Goal: Transaction & Acquisition: Register for event/course

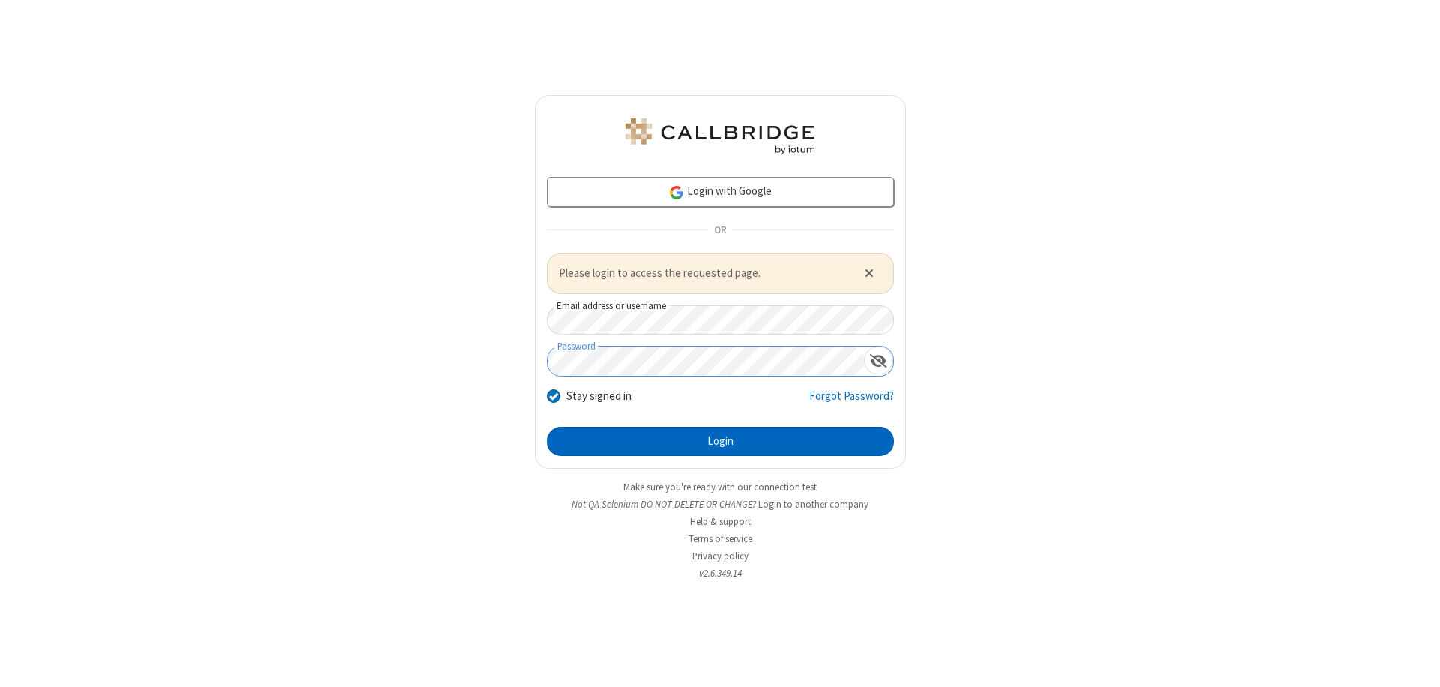
click at [720, 441] on button "Login" at bounding box center [720, 442] width 347 height 30
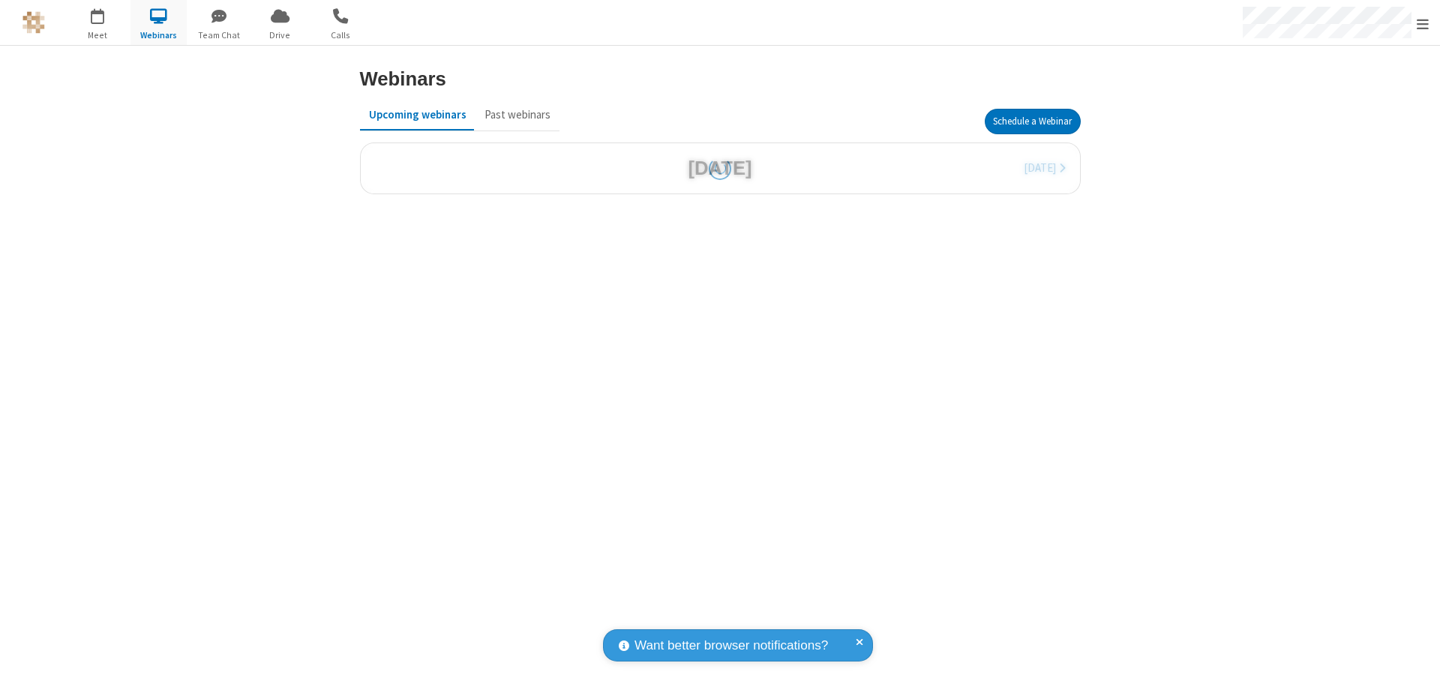
click at [1032, 122] on button "Schedule a Webinar" at bounding box center [1033, 122] width 96 height 26
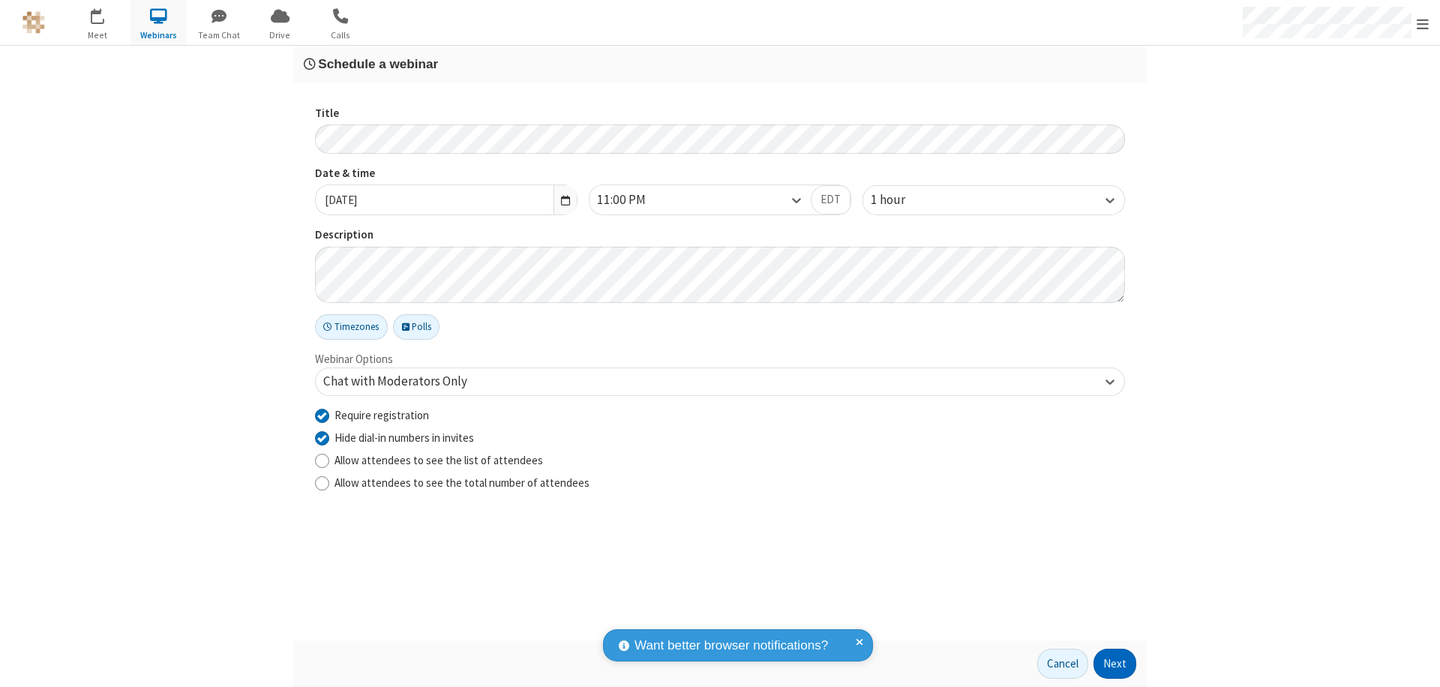
click at [1116, 664] on button "Next" at bounding box center [1115, 664] width 43 height 30
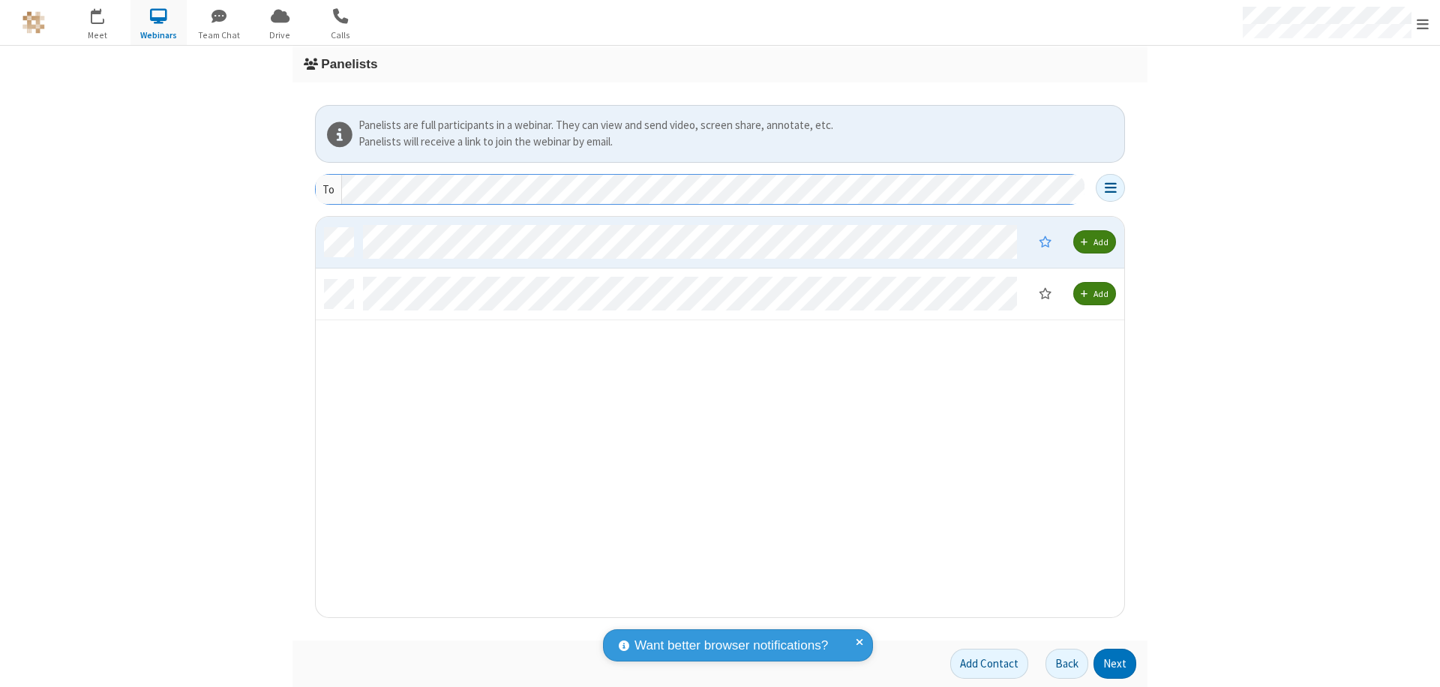
scroll to position [389, 798]
click at [1116, 664] on button "Next" at bounding box center [1115, 664] width 43 height 30
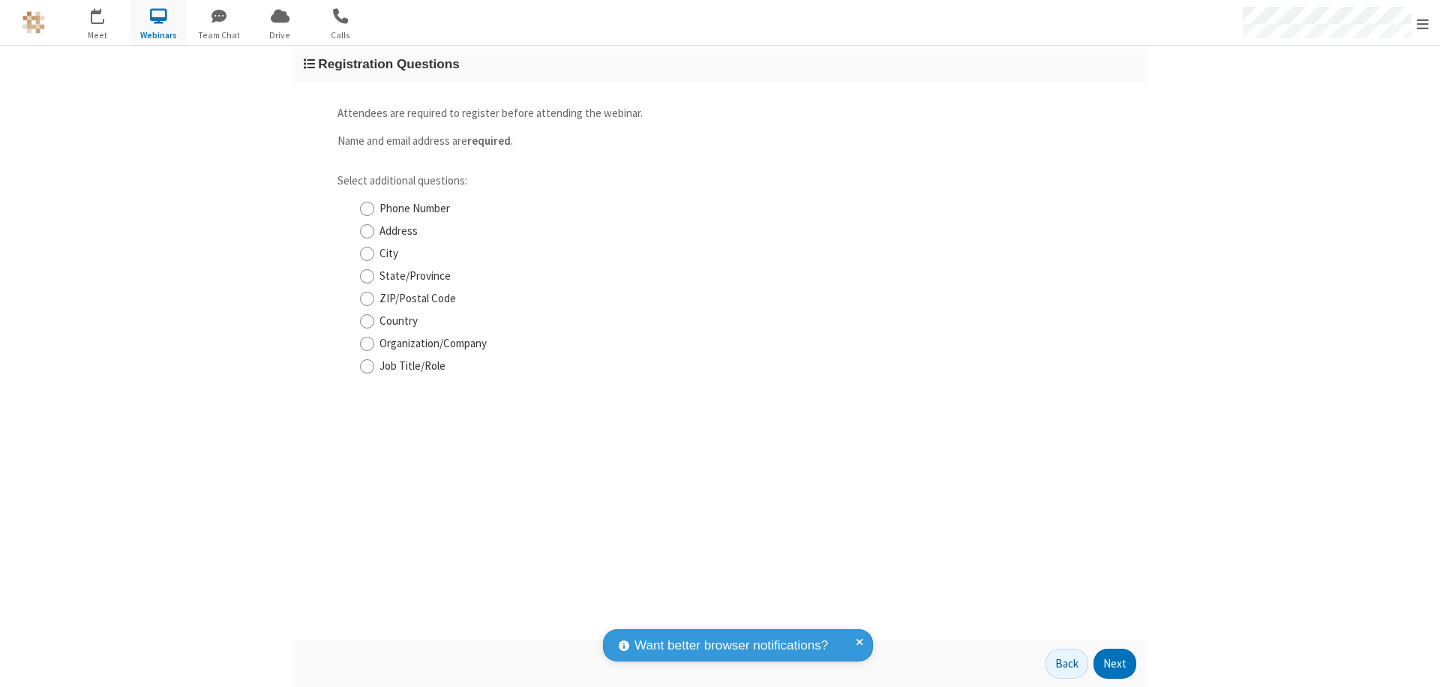
click at [367, 209] on input "Phone Number" at bounding box center [367, 209] width 14 height 16
checkbox input "true"
click at [1116, 664] on button "Next" at bounding box center [1115, 664] width 43 height 30
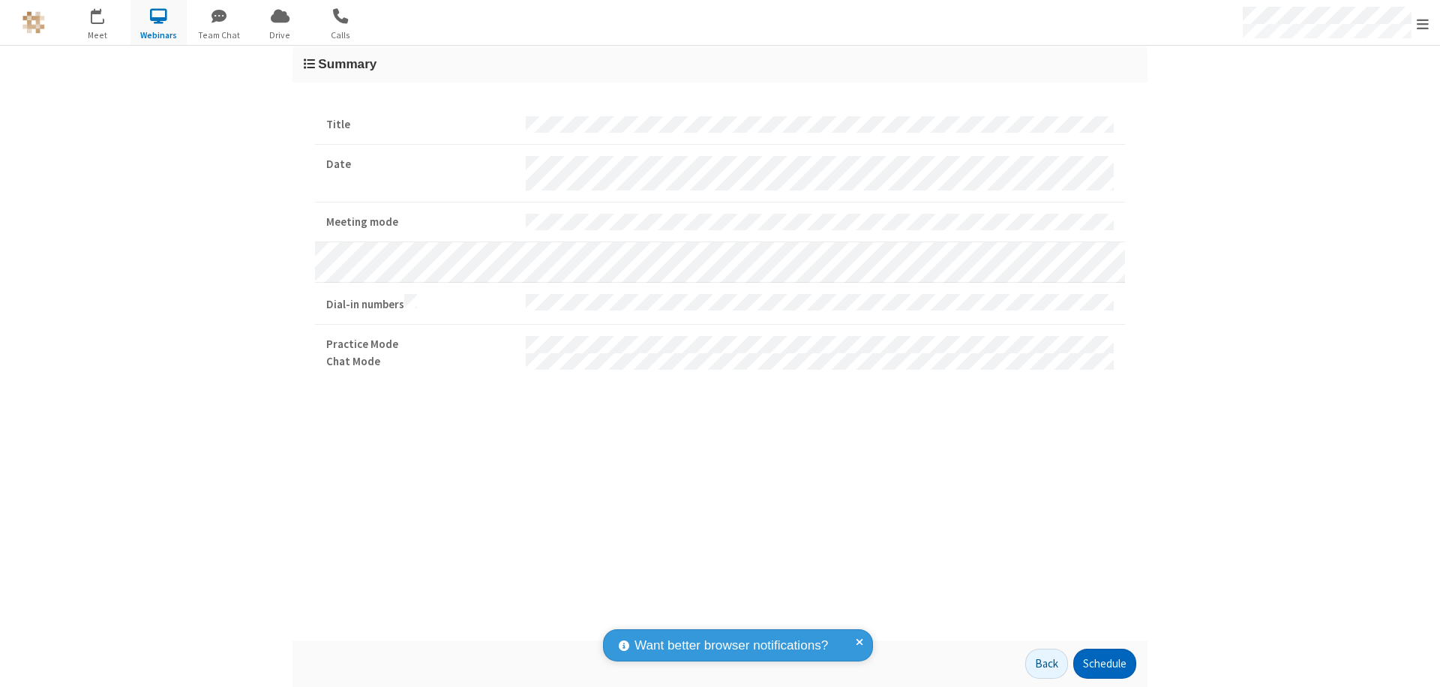
click at [1104, 664] on button "Schedule" at bounding box center [1105, 664] width 63 height 30
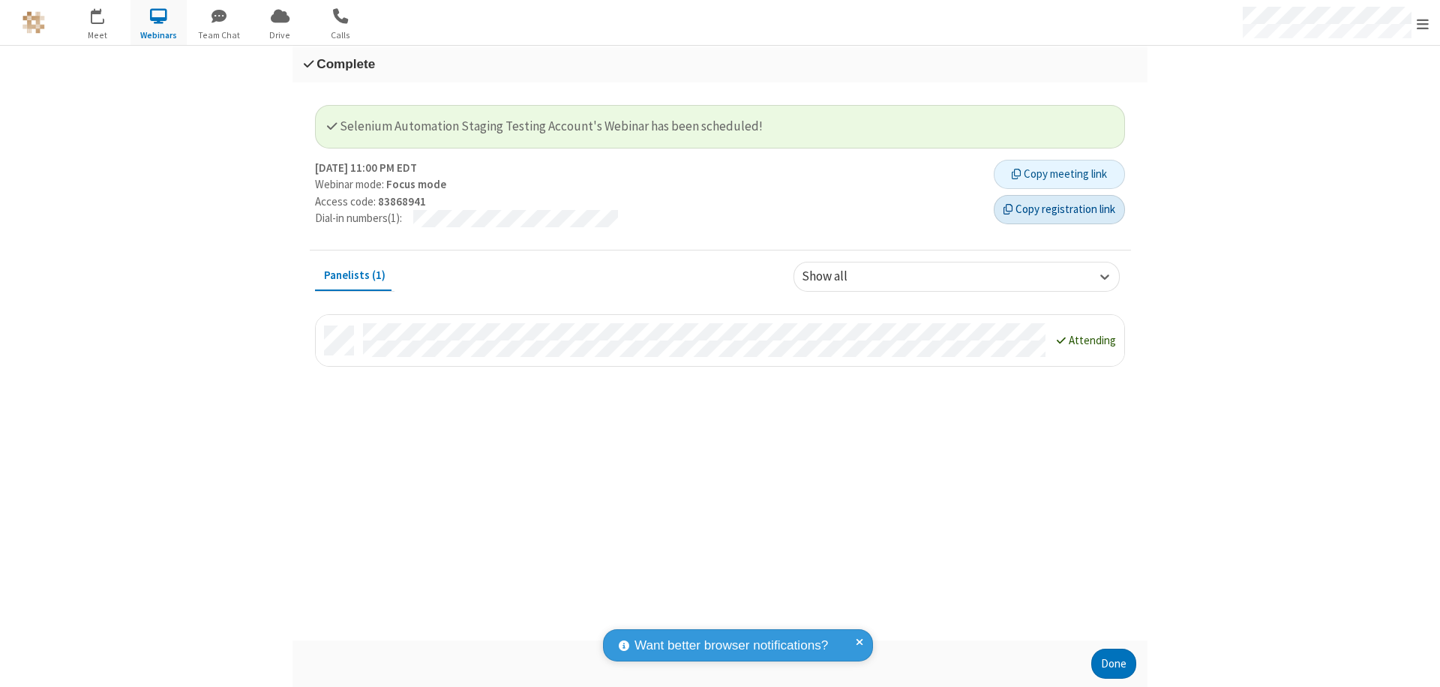
click at [1059, 209] on button "Copy registration link" at bounding box center [1059, 210] width 131 height 30
click at [1114, 664] on button "Done" at bounding box center [1114, 664] width 45 height 30
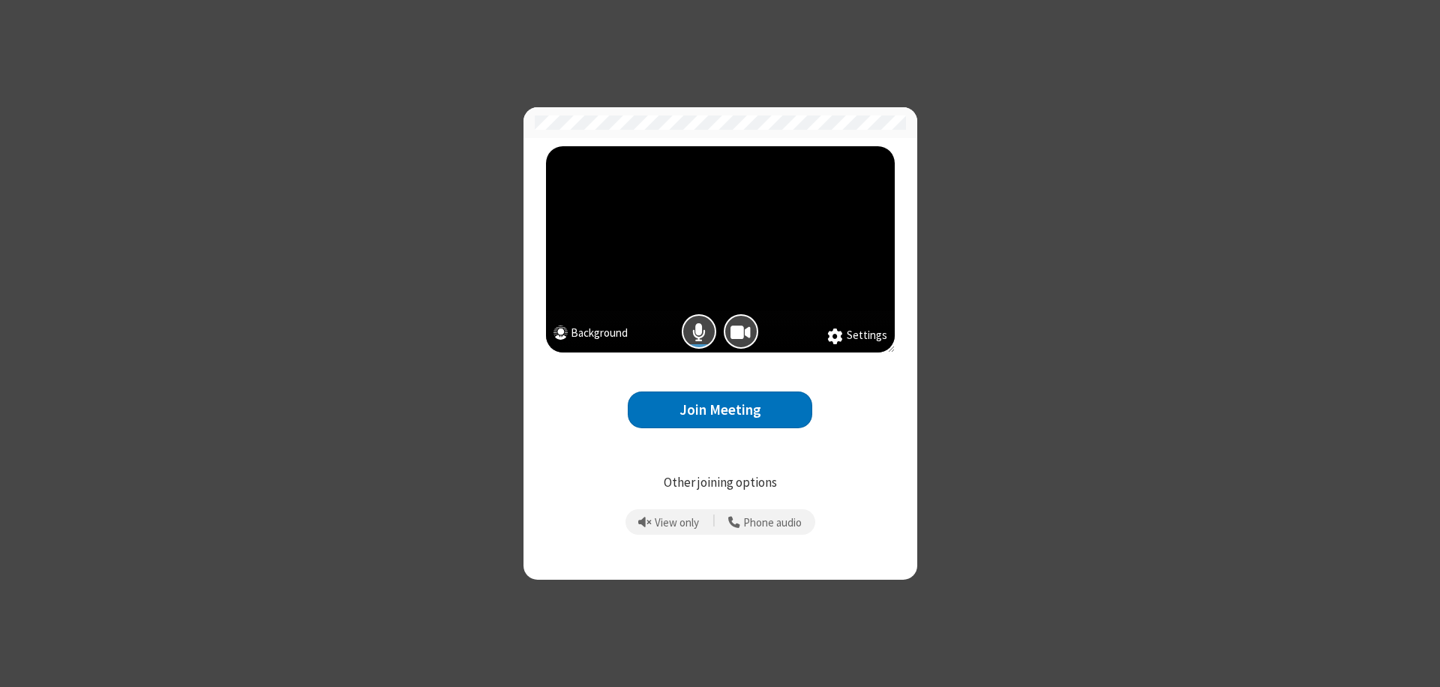
click at [720, 410] on button "Join Meeting" at bounding box center [720, 410] width 185 height 37
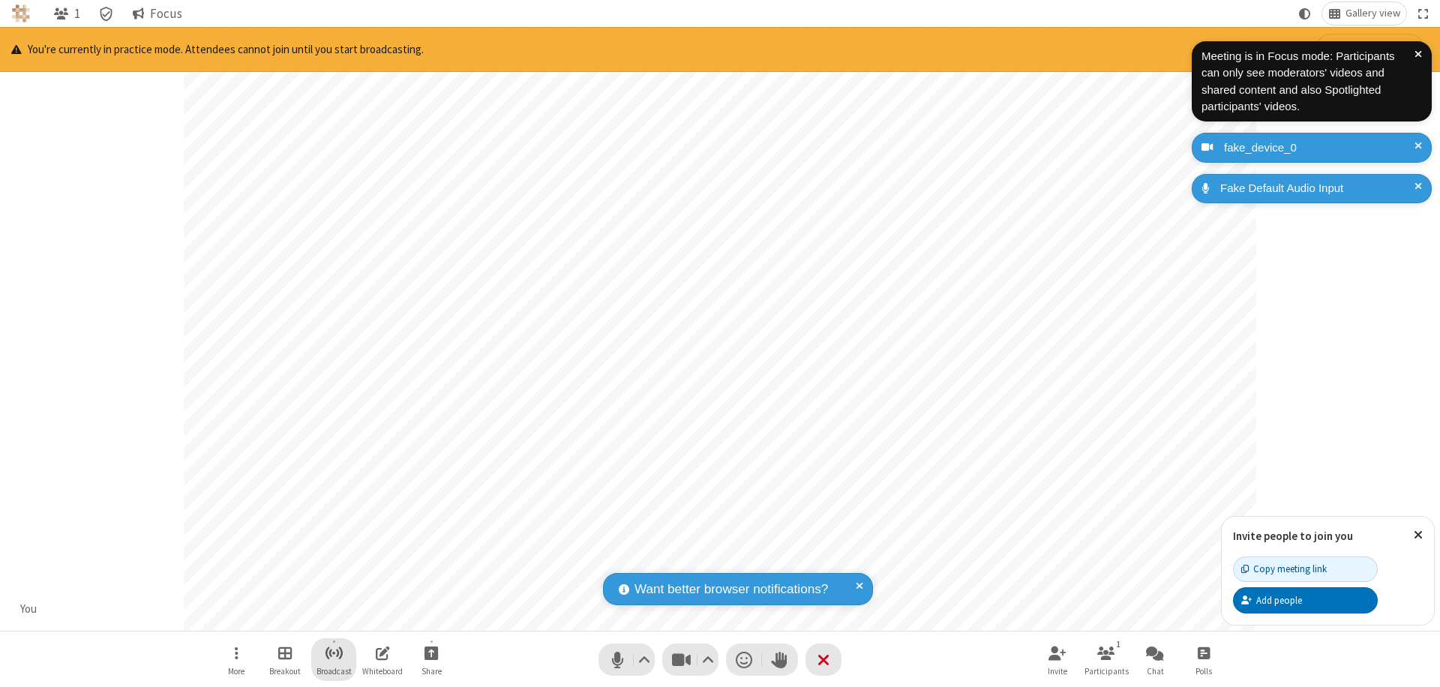
click at [333, 653] on span "Start broadcast" at bounding box center [334, 653] width 19 height 19
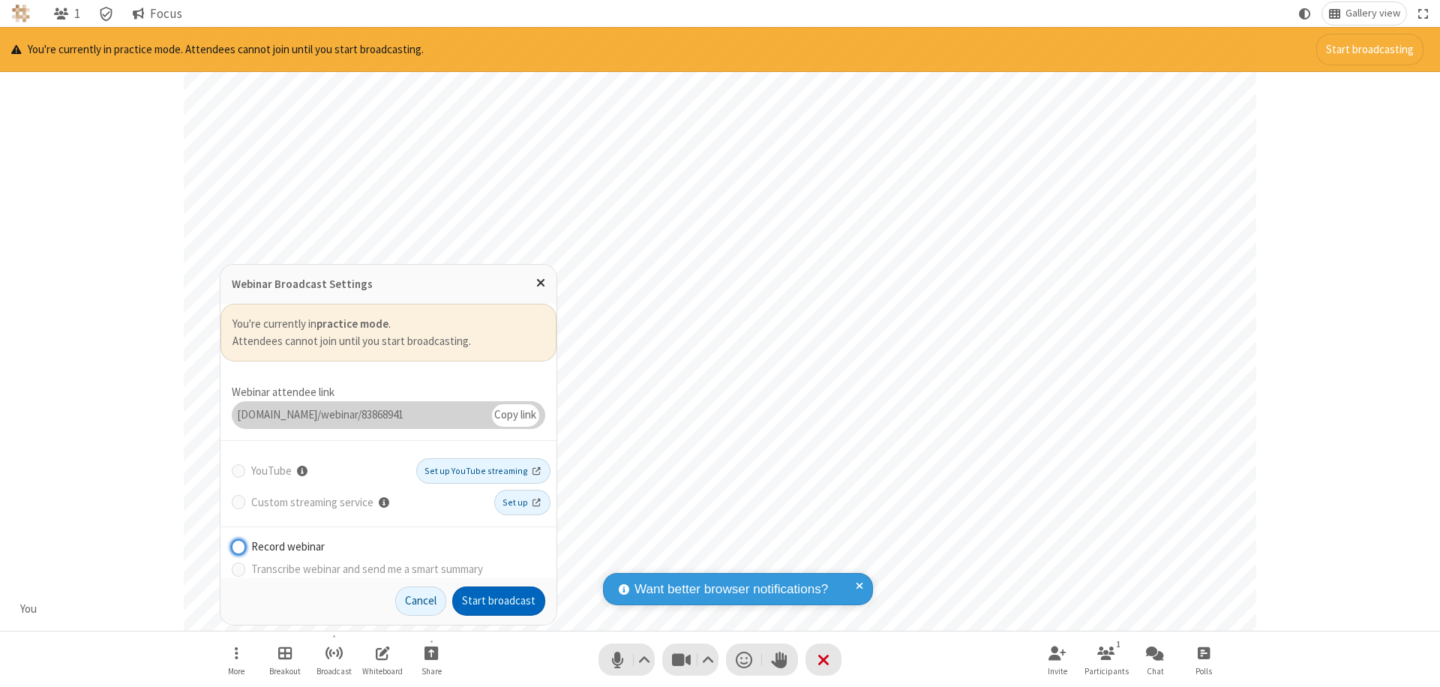
click at [499, 601] on button "Start broadcast" at bounding box center [498, 602] width 93 height 30
